Goal: Check status: Check status

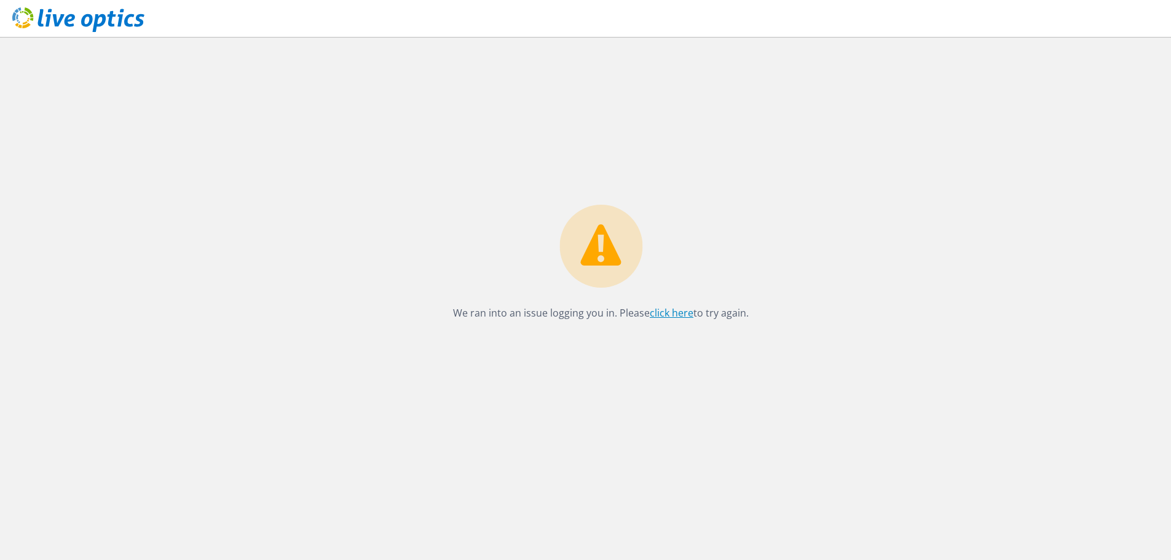
click at [677, 310] on link "click here" at bounding box center [672, 313] width 44 height 14
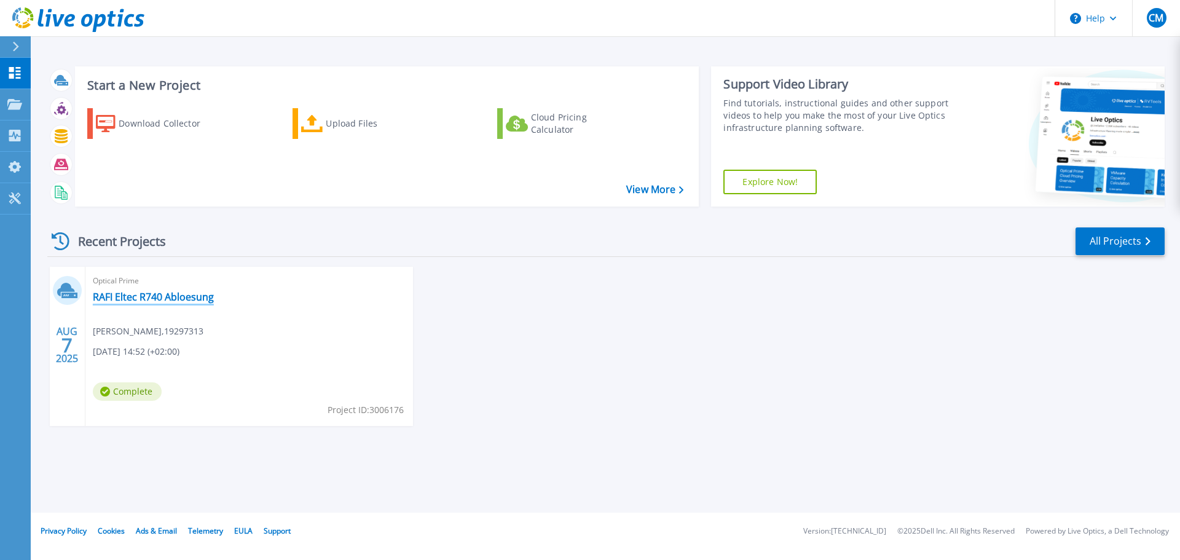
click at [200, 298] on link "RAFI Eltec R740 Abloesung" at bounding box center [153, 297] width 121 height 12
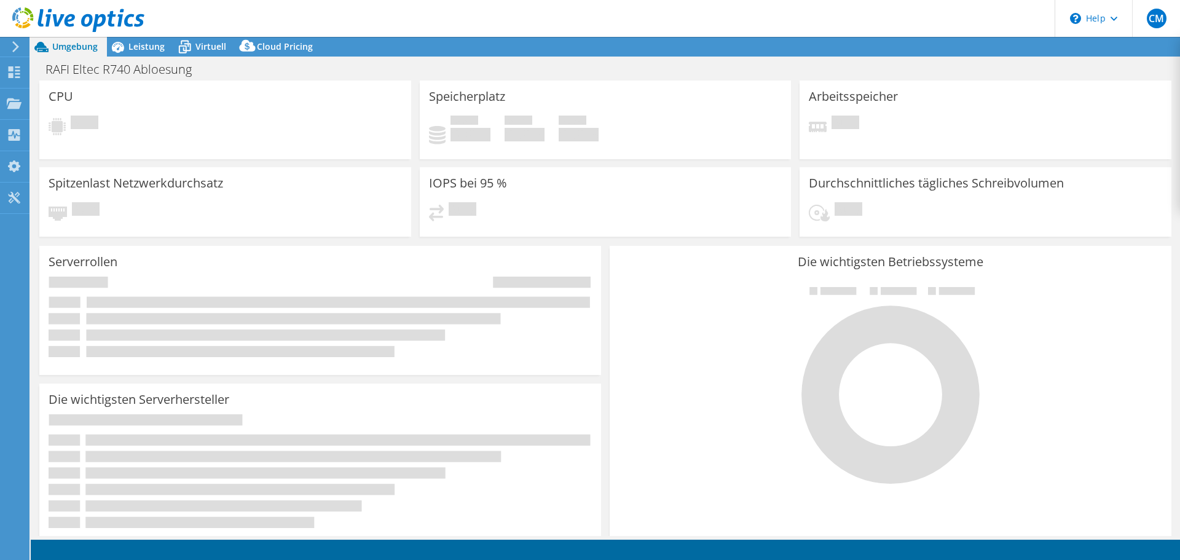
select select "USD"
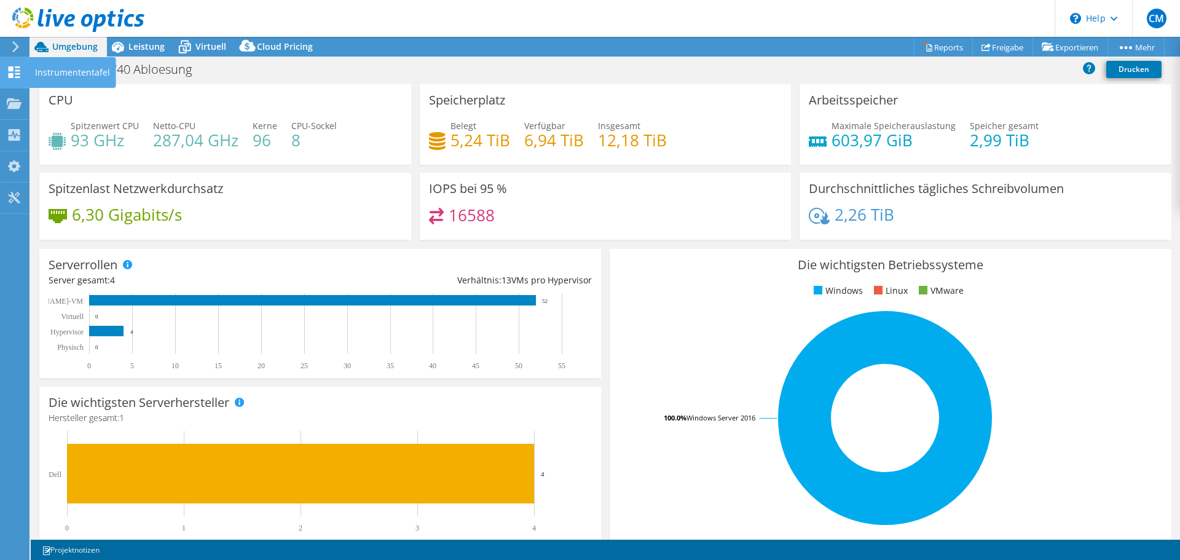
click at [47, 74] on div "Instrumententafel" at bounding box center [72, 72] width 87 height 31
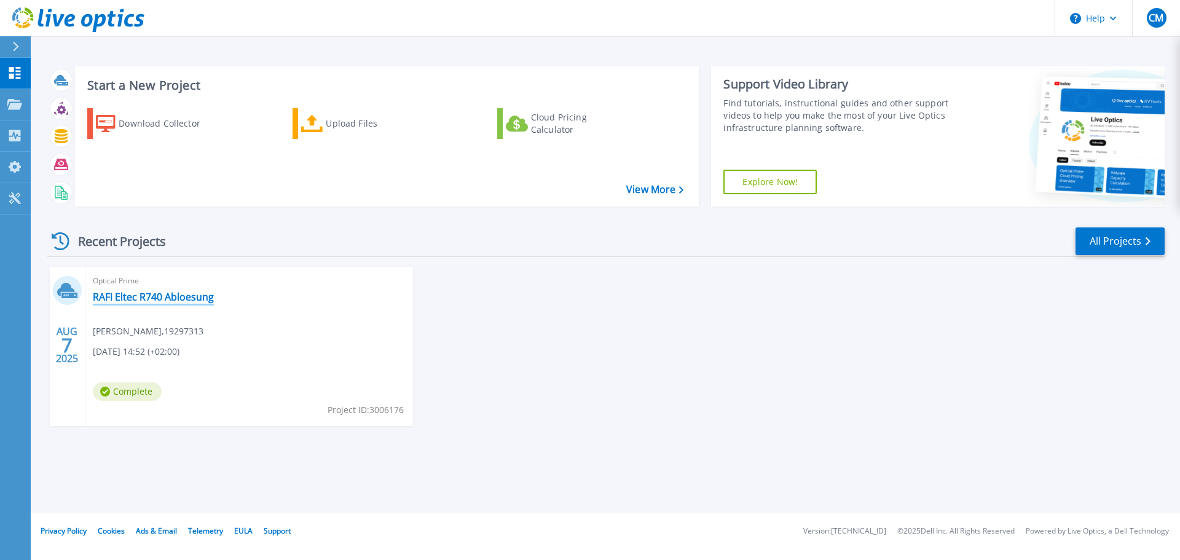
click at [154, 293] on link "RAFI Eltec R740 Abloesung" at bounding box center [153, 297] width 121 height 12
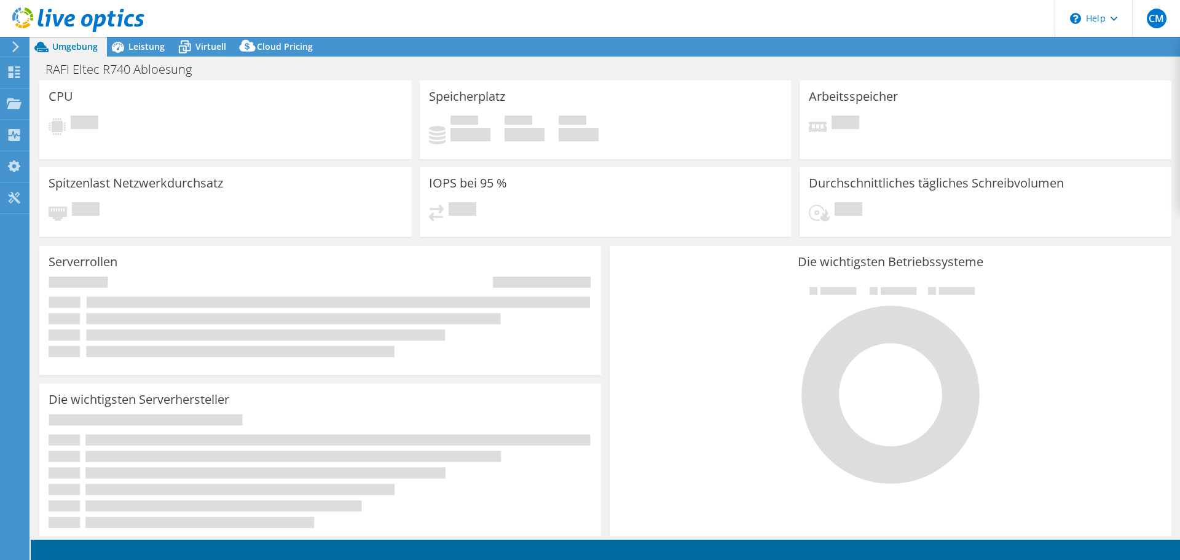
select select "USD"
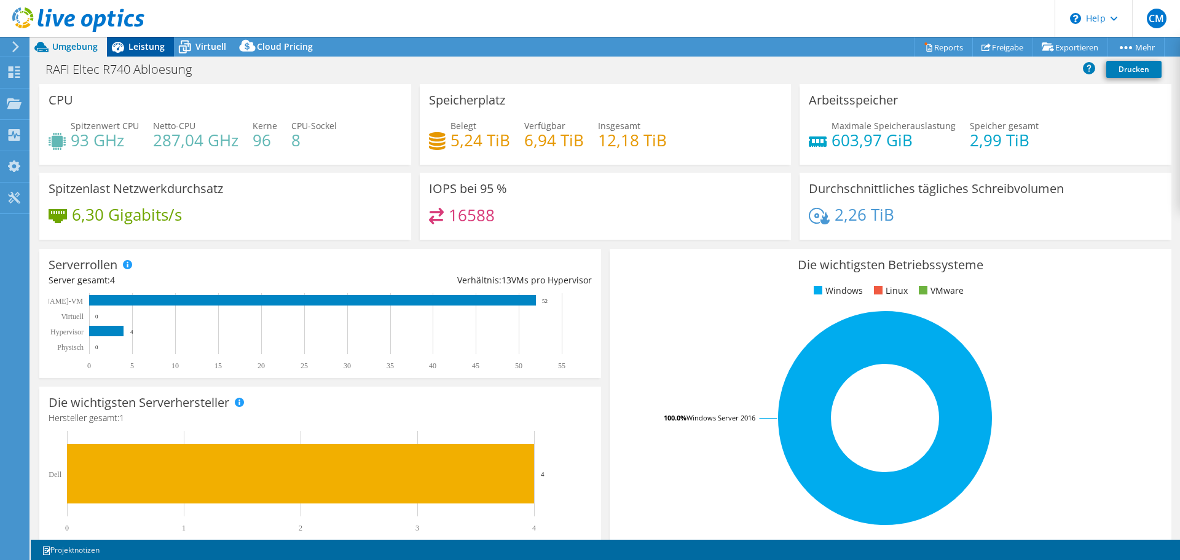
click at [132, 43] on span "Leistung" at bounding box center [146, 47] width 36 height 12
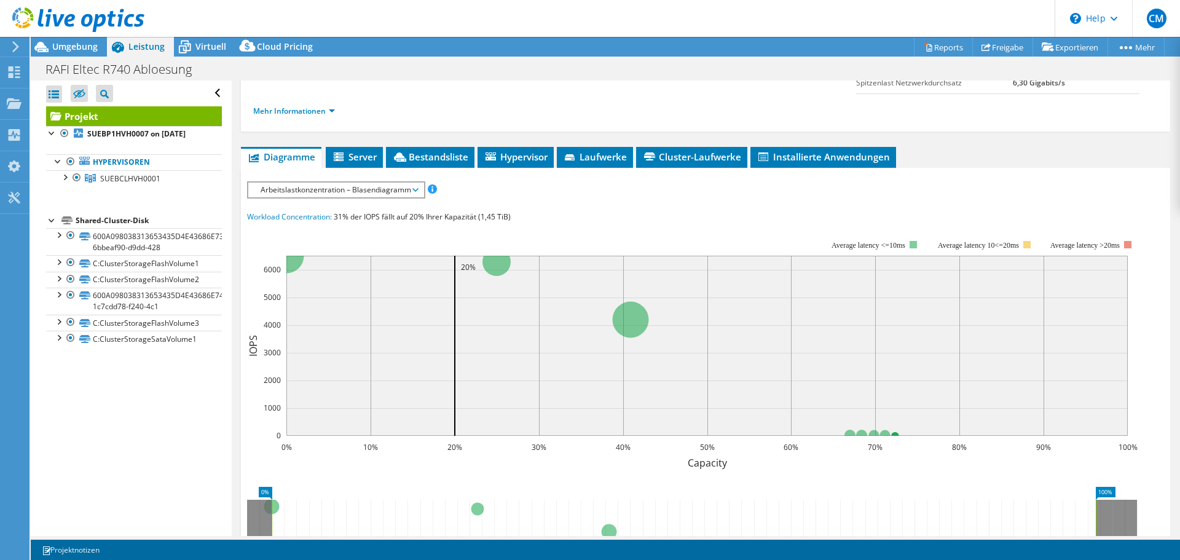
scroll to position [55, 0]
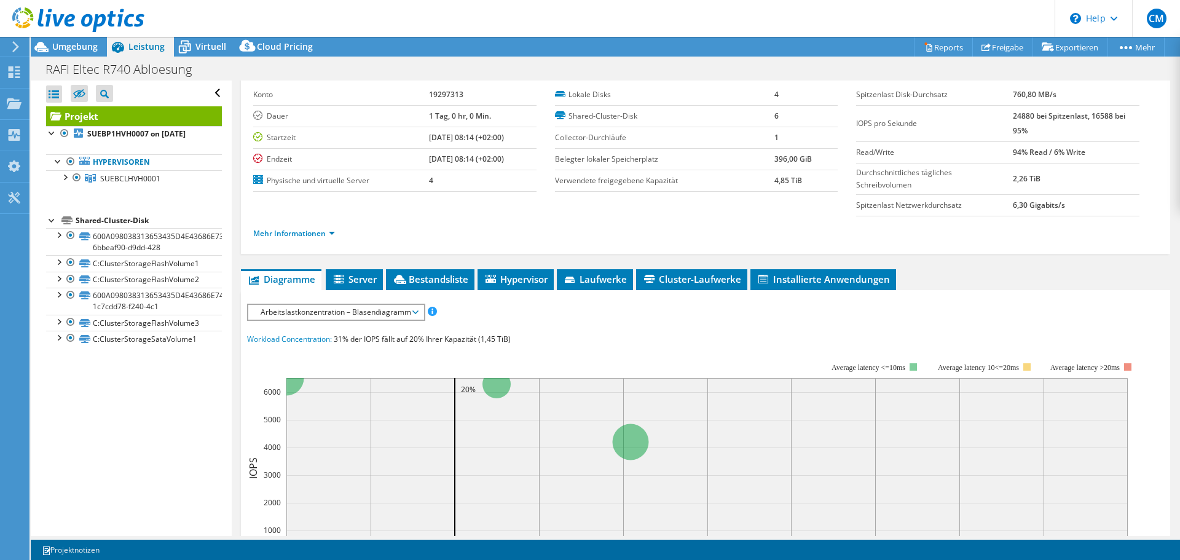
click at [304, 311] on span "Arbeitslastkonzentration – Blasendiagramm" at bounding box center [336, 312] width 163 height 15
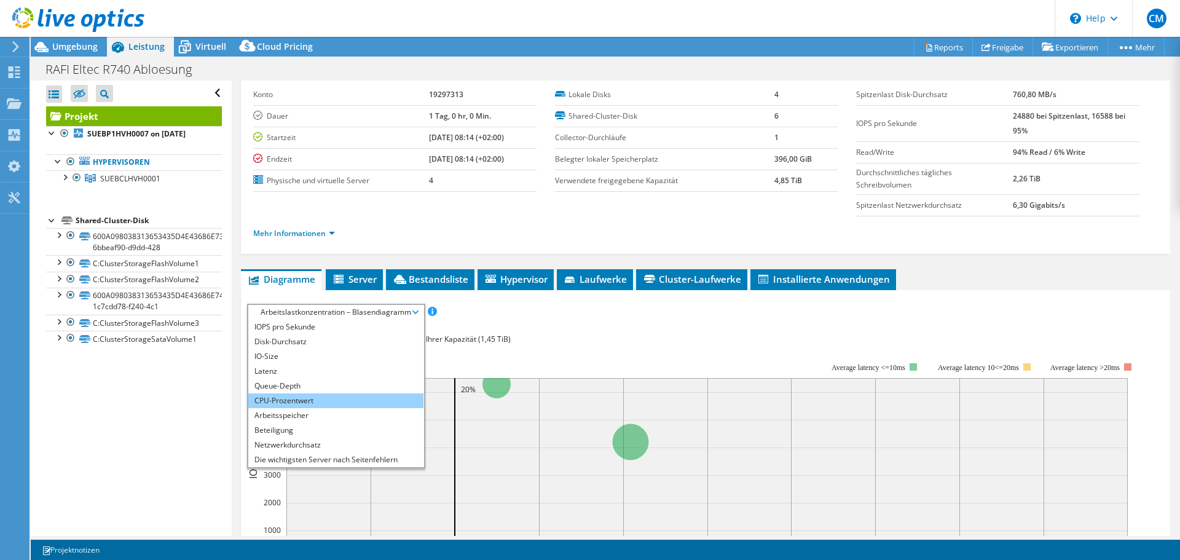
click at [307, 403] on li "CPU-Prozentwert" at bounding box center [335, 400] width 175 height 15
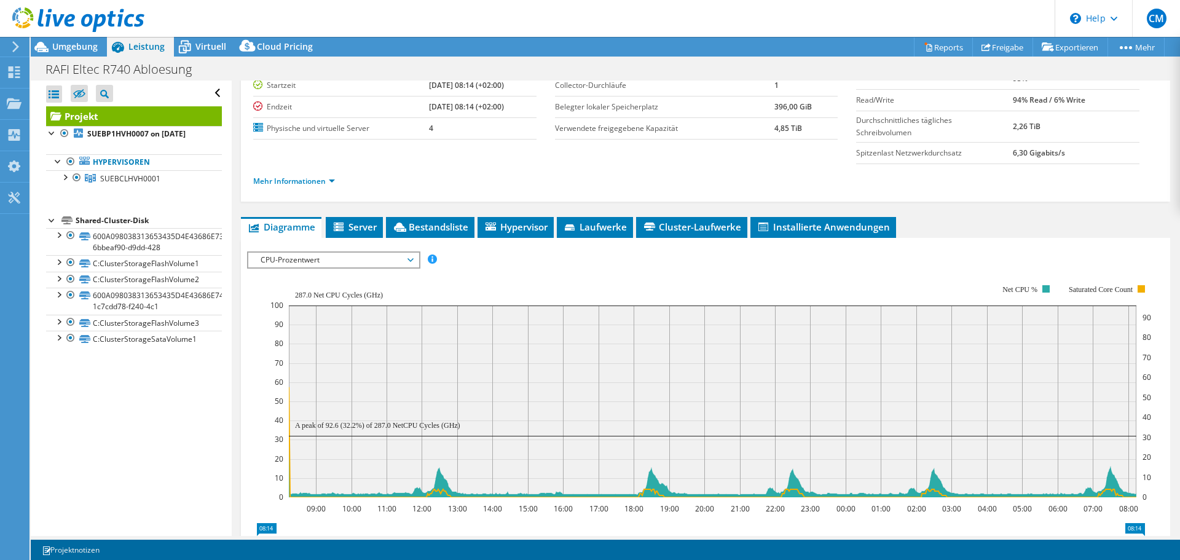
scroll to position [178, 0]
